Goal: Complete application form: Complete application form

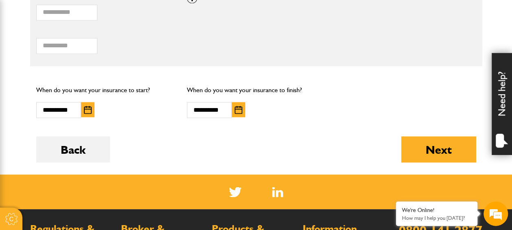
scroll to position [676, 0]
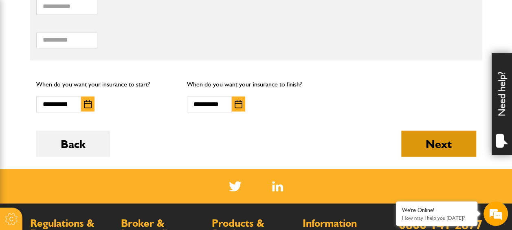
click at [450, 143] on button "Next" at bounding box center [439, 143] width 75 height 26
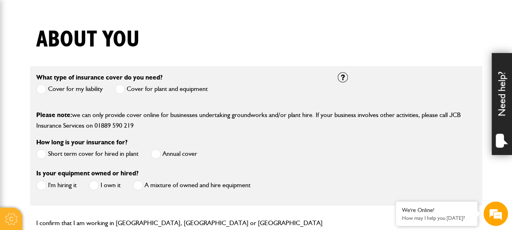
scroll to position [194, 0]
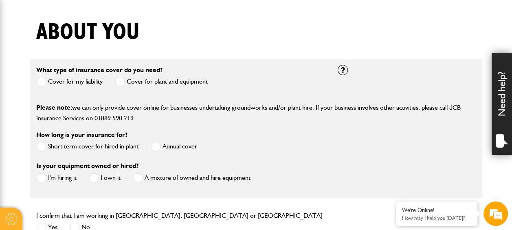
click at [121, 82] on span at bounding box center [120, 82] width 10 height 10
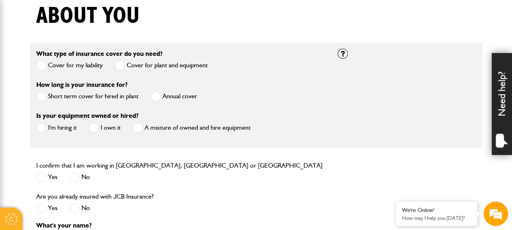
scroll to position [0, 0]
click at [42, 127] on span at bounding box center [41, 128] width 10 height 10
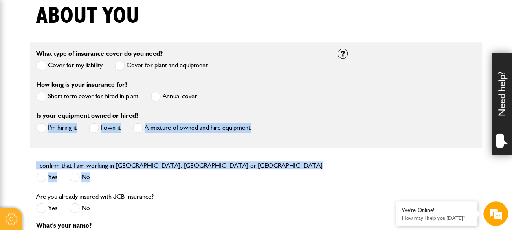
drag, startPoint x: 42, startPoint y: 127, endPoint x: 75, endPoint y: 198, distance: 78.4
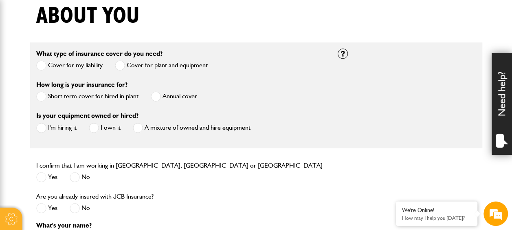
drag, startPoint x: 75, startPoint y: 198, endPoint x: 299, endPoint y: 198, distance: 224.2
click at [299, 198] on div "Are you already insured with JCB Insurance? Yes No" at bounding box center [181, 206] width 302 height 31
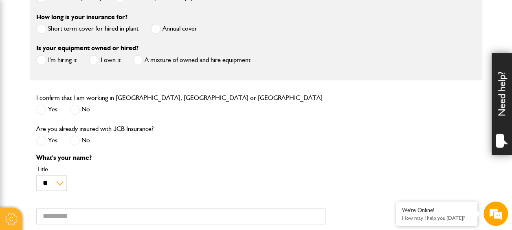
scroll to position [280, 0]
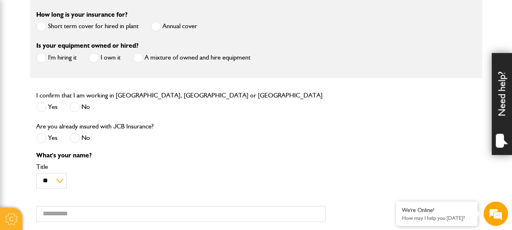
click at [41, 111] on span at bounding box center [41, 107] width 10 height 10
click at [74, 137] on span at bounding box center [75, 138] width 10 height 10
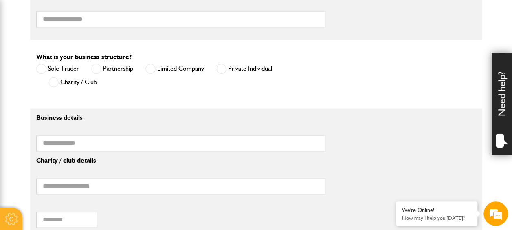
scroll to position [602, 0]
